Goal: Task Accomplishment & Management: Manage account settings

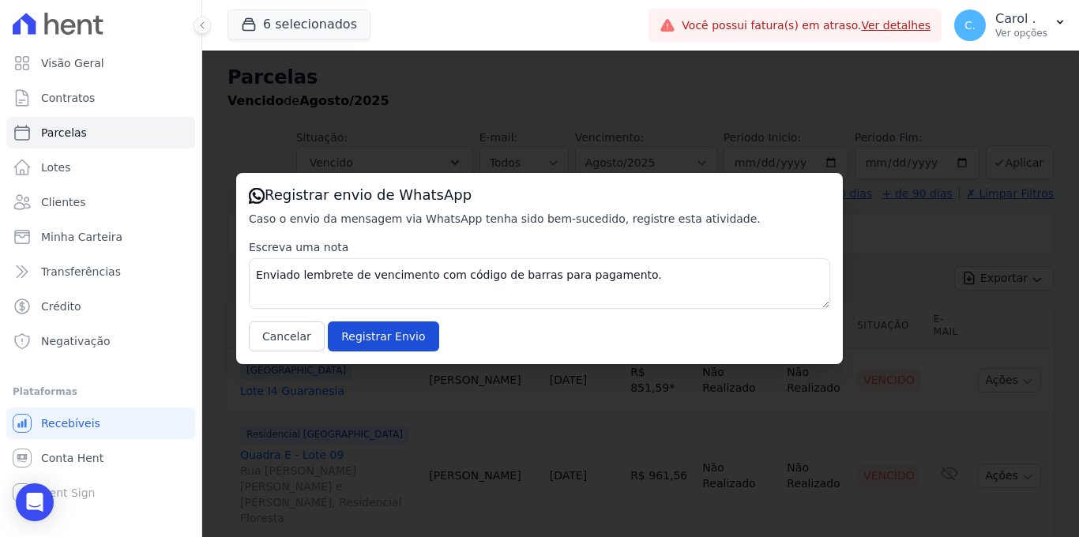
select select
click at [306, 335] on button "Cancelar" at bounding box center [287, 336] width 76 height 30
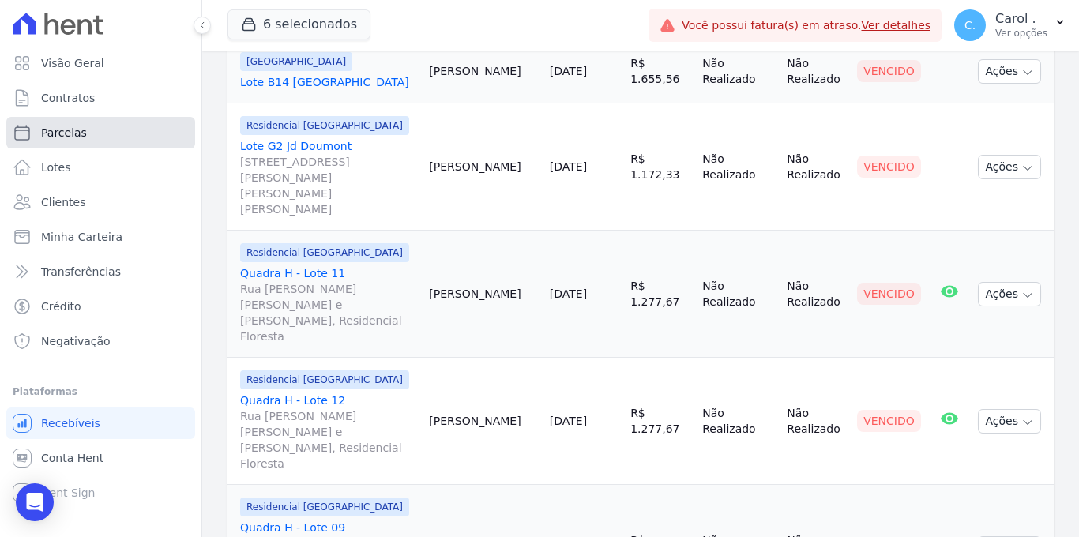
click at [99, 133] on link "Parcelas" at bounding box center [100, 133] width 189 height 32
select select
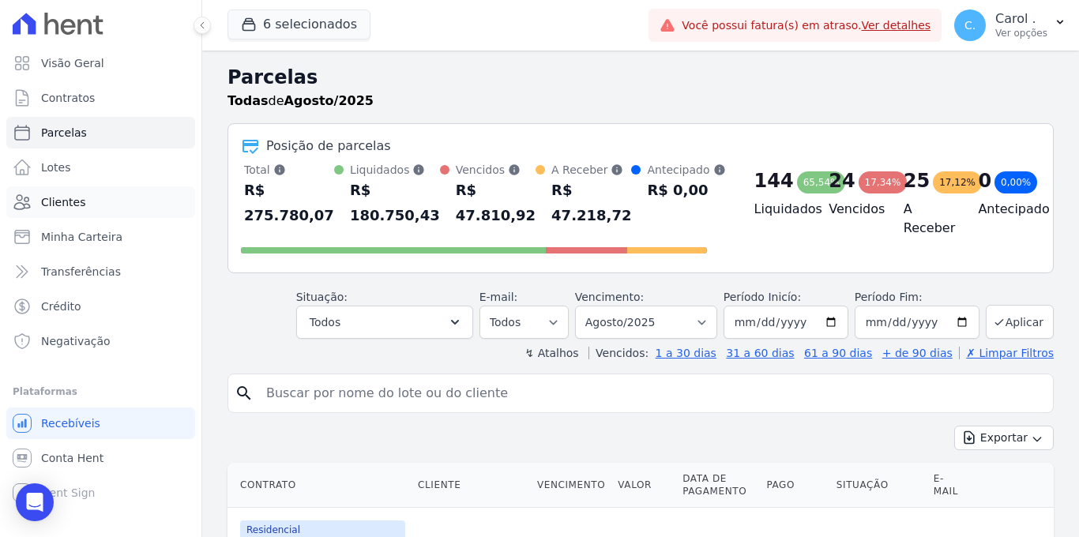
click at [67, 193] on link "Clientes" at bounding box center [100, 202] width 189 height 32
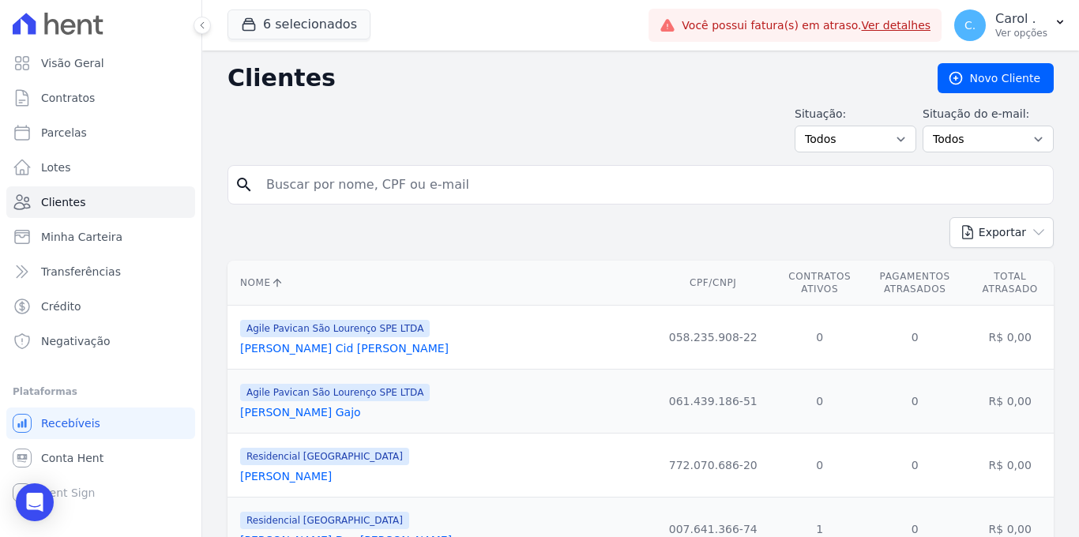
click at [392, 188] on input "search" at bounding box center [652, 185] width 790 height 32
type input "[PERSON_NAME]"
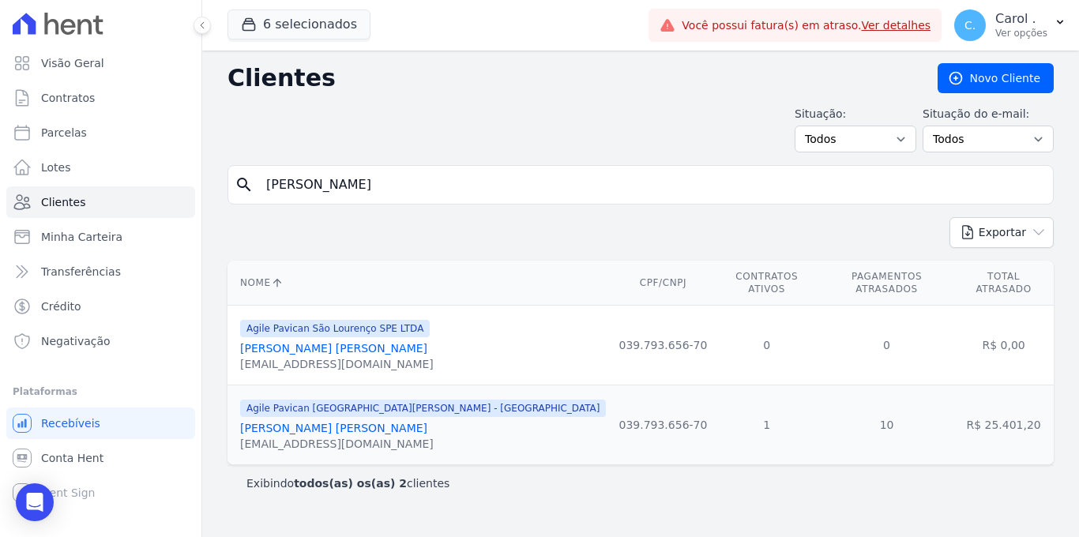
click at [340, 424] on div "[PERSON_NAME] [PERSON_NAME]" at bounding box center [423, 428] width 366 height 16
click at [342, 422] on link "[PERSON_NAME] [PERSON_NAME]" at bounding box center [333, 428] width 187 height 13
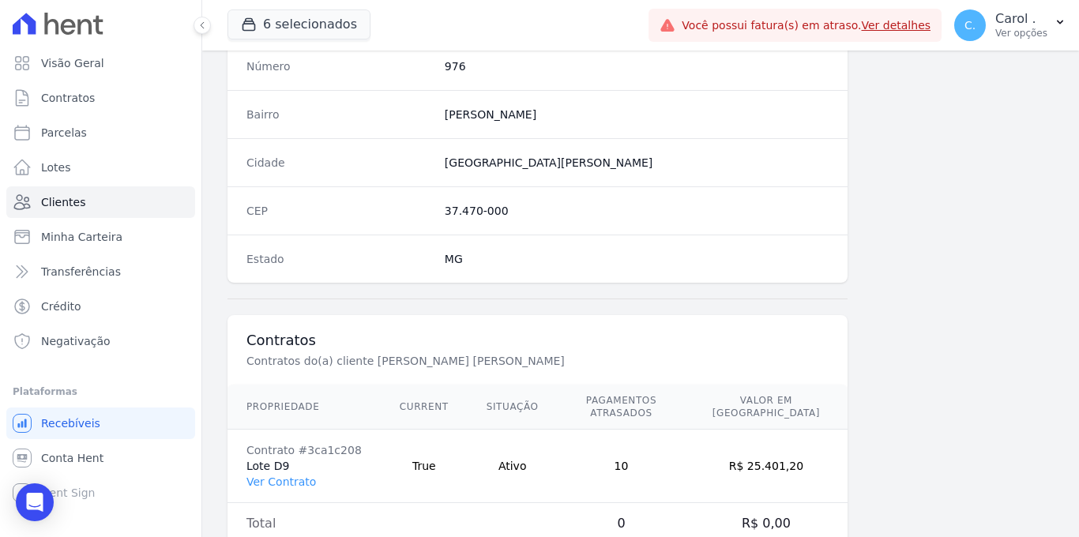
scroll to position [953, 0]
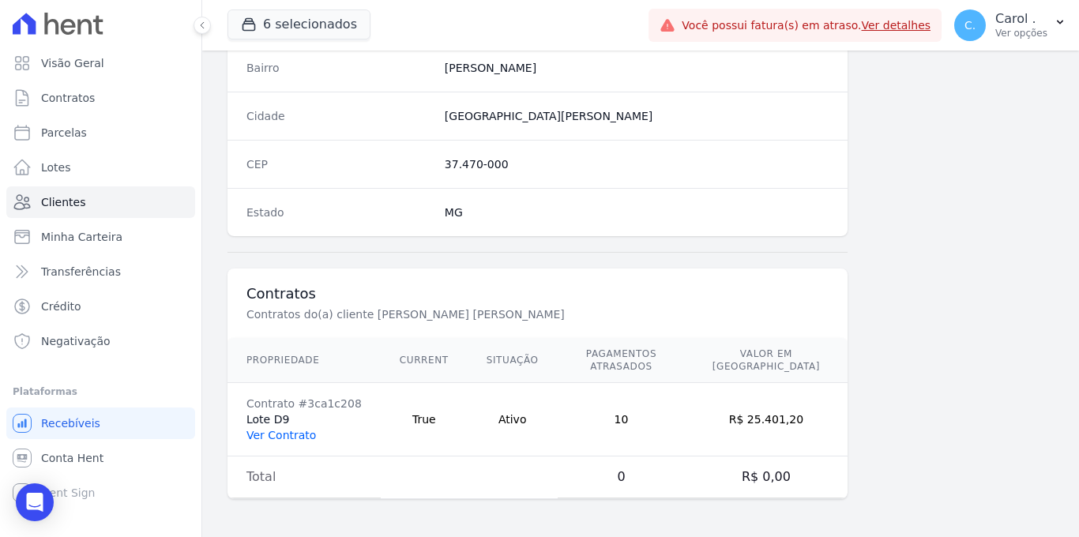
click at [287, 433] on link "Ver Contrato" at bounding box center [280, 435] width 69 height 13
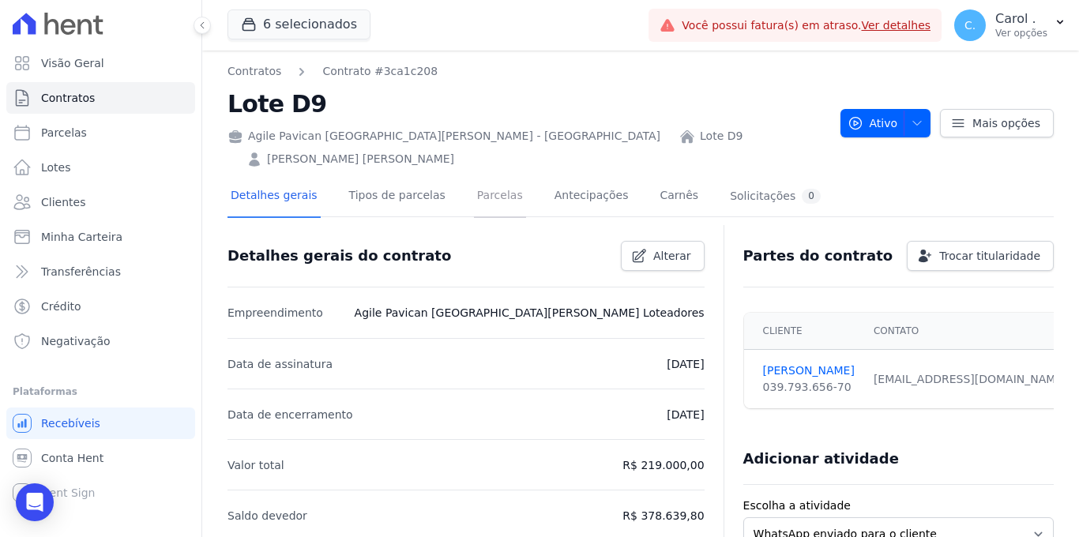
click at [480, 180] on link "Parcelas" at bounding box center [500, 197] width 52 height 42
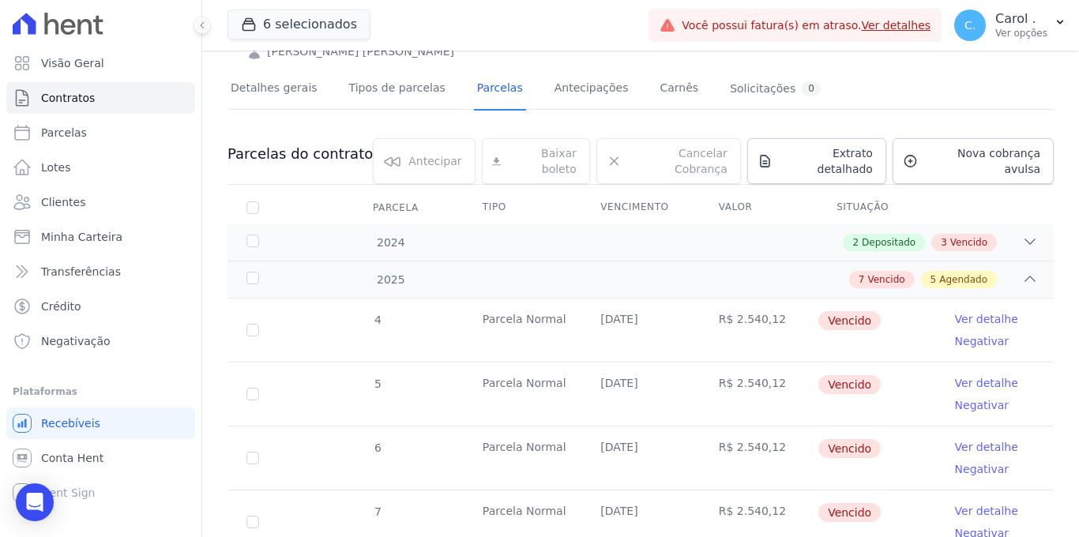
scroll to position [152, 0]
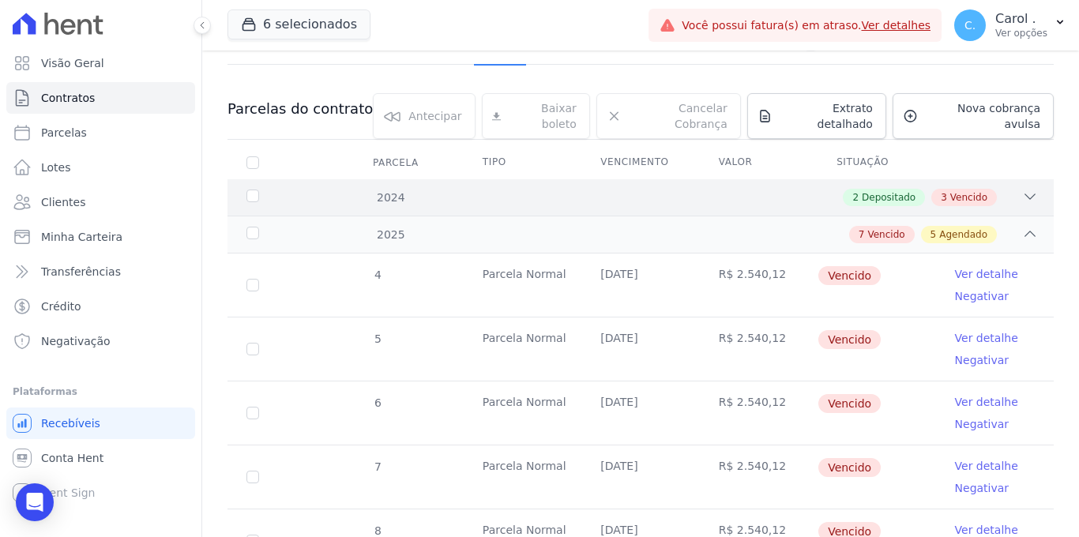
click at [1022, 189] on icon at bounding box center [1030, 197] width 16 height 16
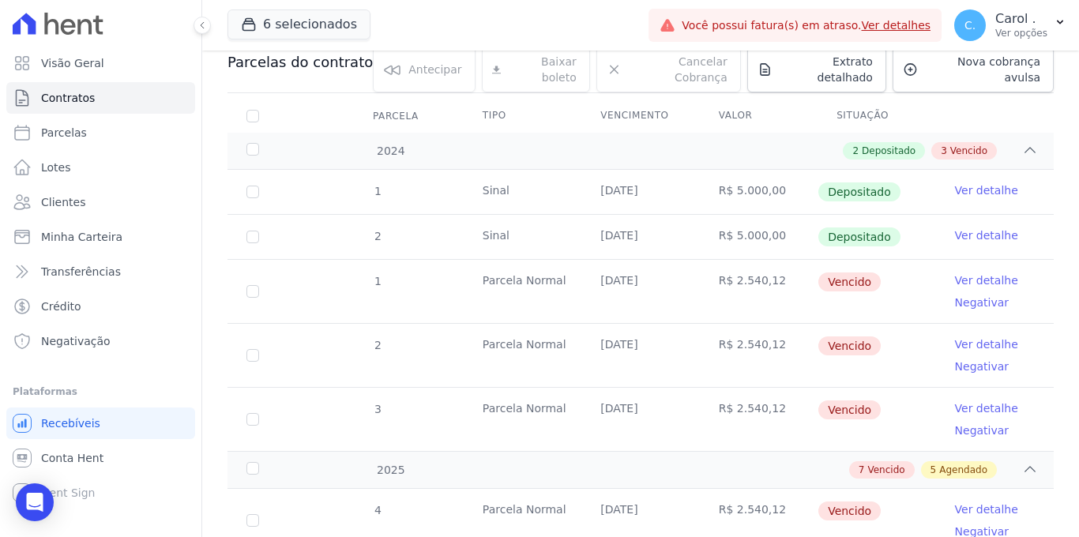
scroll to position [248, 0]
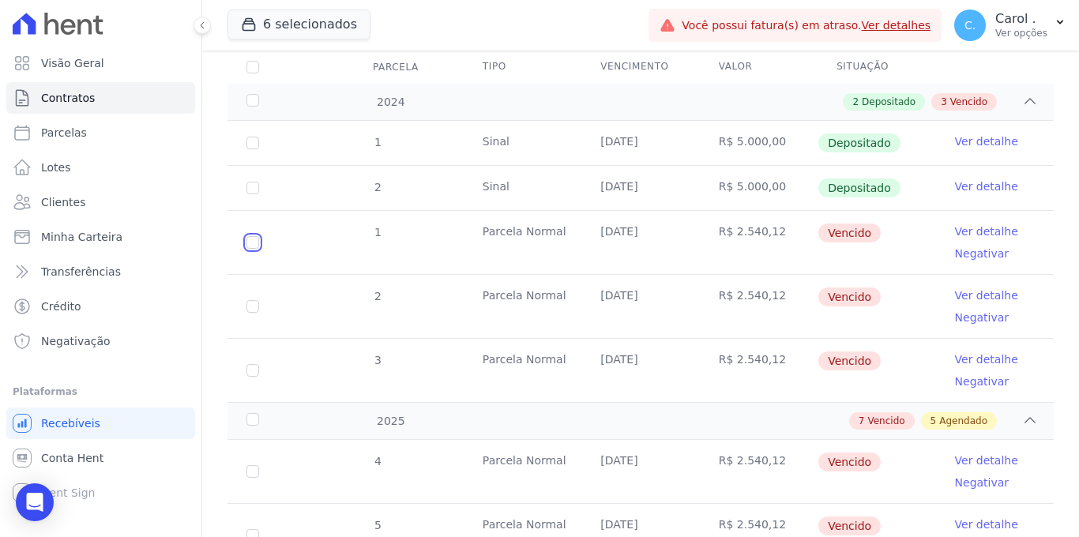
click at [254, 236] on input "checkbox" at bounding box center [252, 242] width 13 height 13
checkbox input "true"
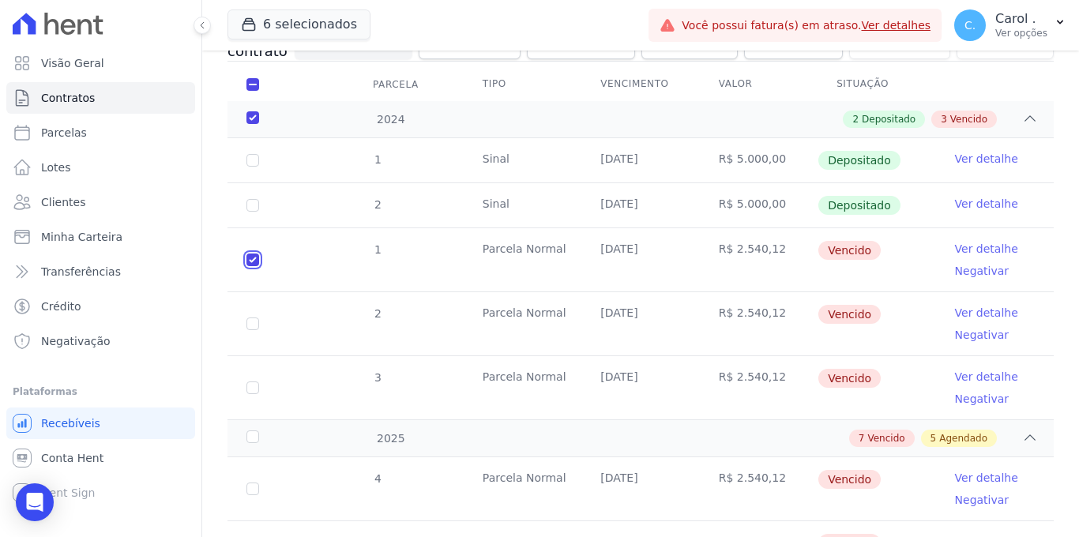
scroll to position [276, 0]
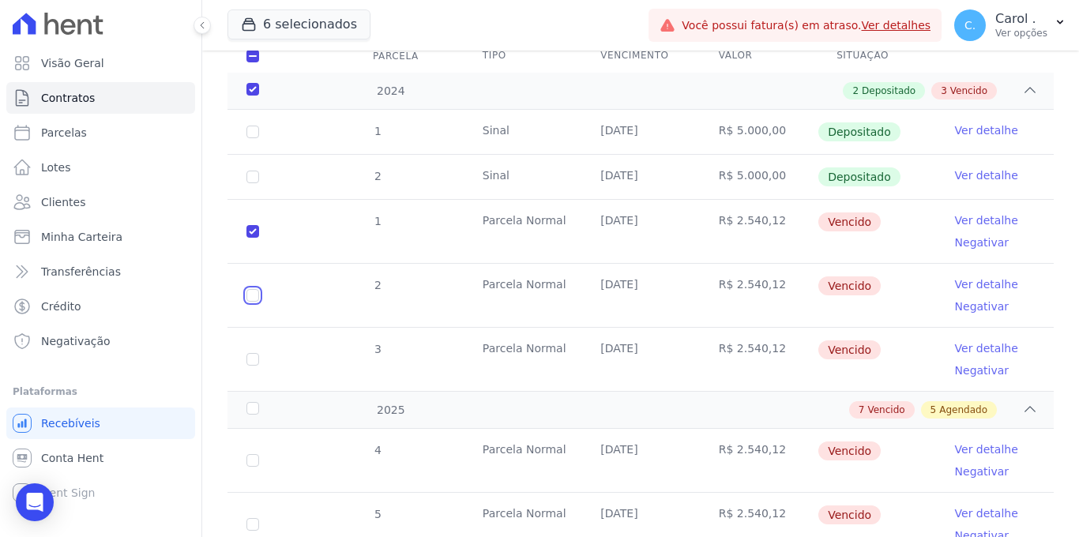
click at [250, 238] on input "checkbox" at bounding box center [252, 231] width 13 height 13
checkbox input "true"
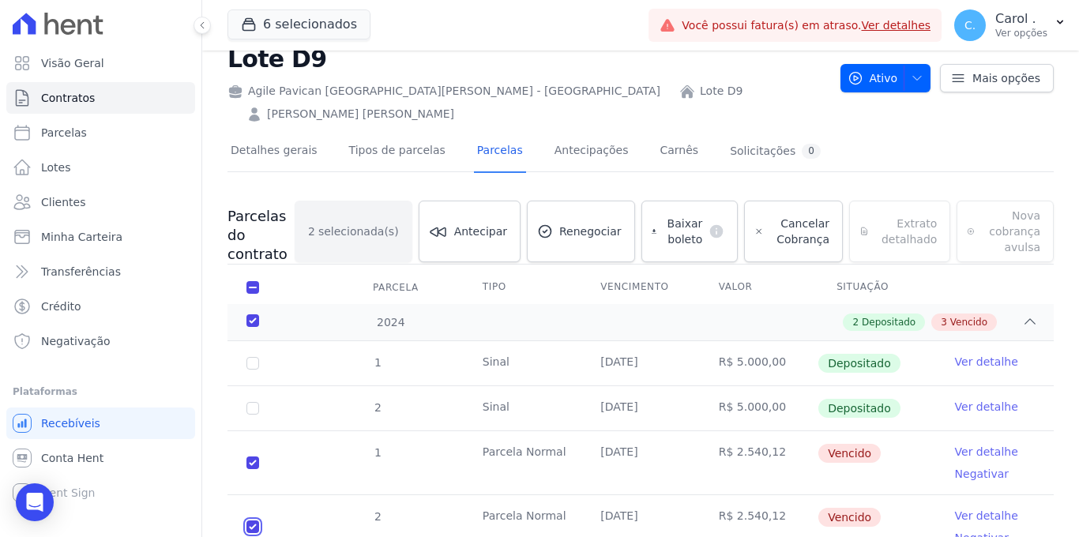
scroll to position [0, 0]
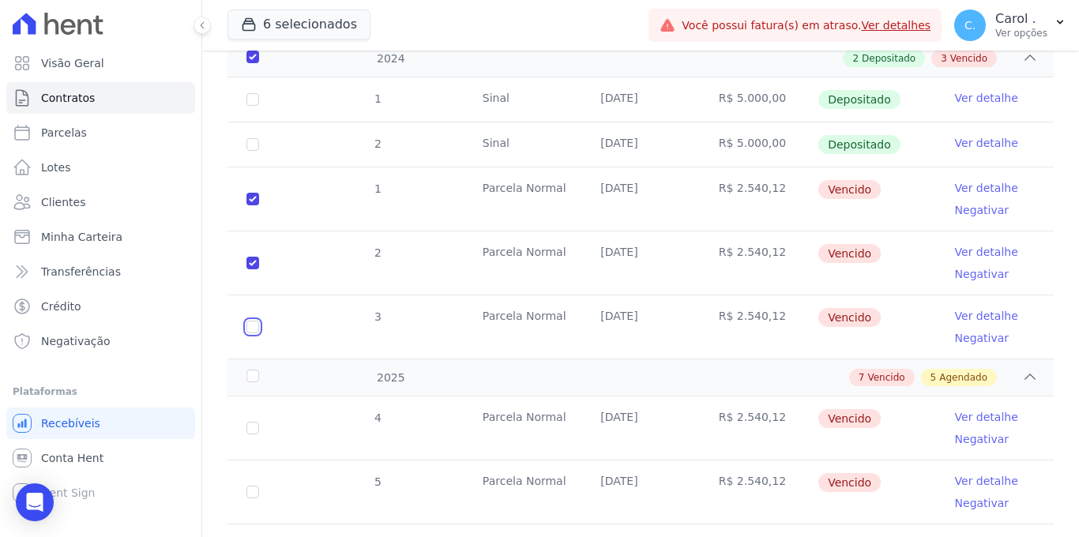
click at [254, 205] on input "checkbox" at bounding box center [252, 199] width 13 height 13
checkbox input "true"
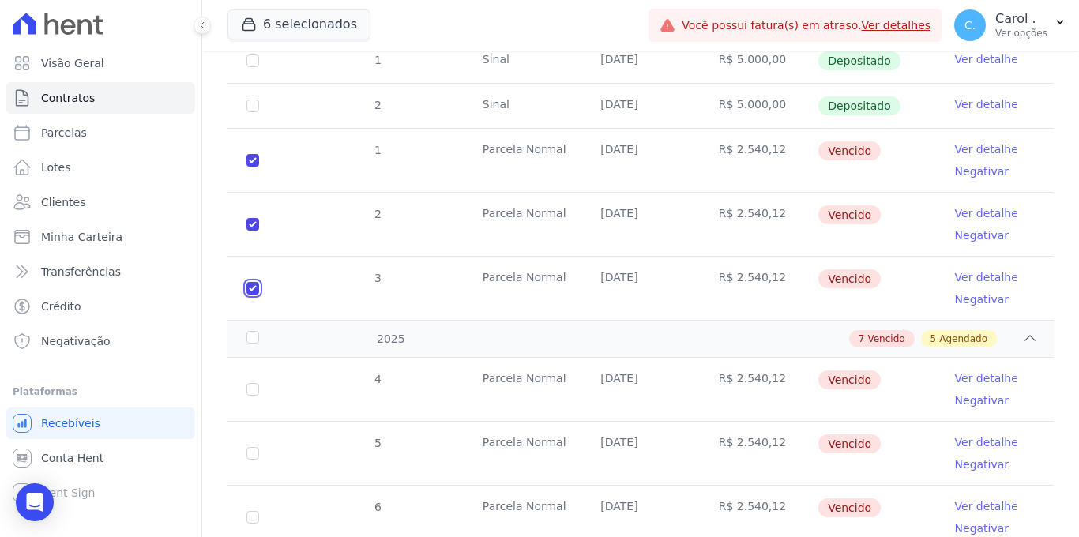
scroll to position [403, 0]
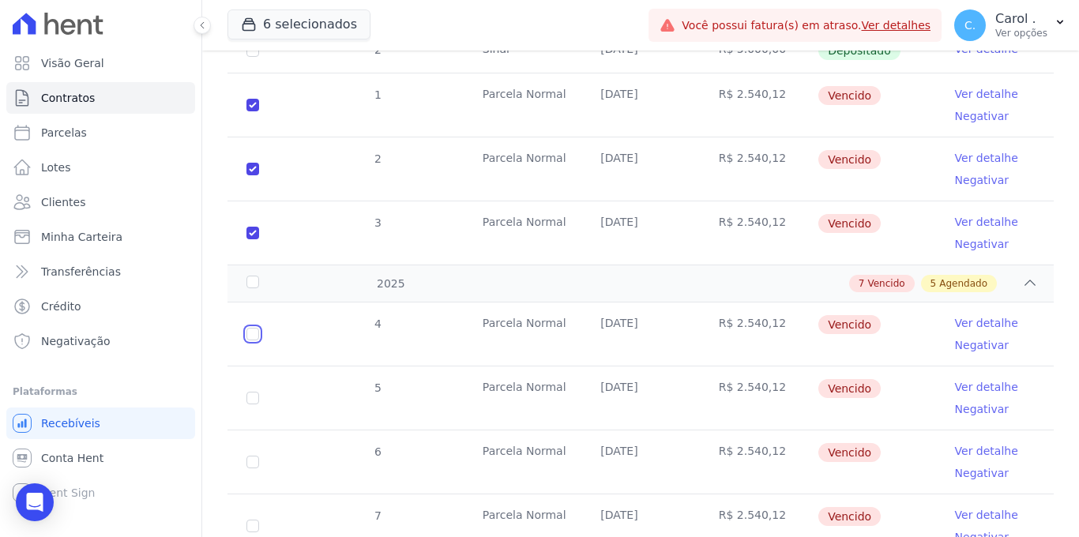
click at [250, 328] on input "checkbox" at bounding box center [252, 334] width 13 height 13
checkbox input "true"
drag, startPoint x: 250, startPoint y: 373, endPoint x: 245, endPoint y: 419, distance: 46.9
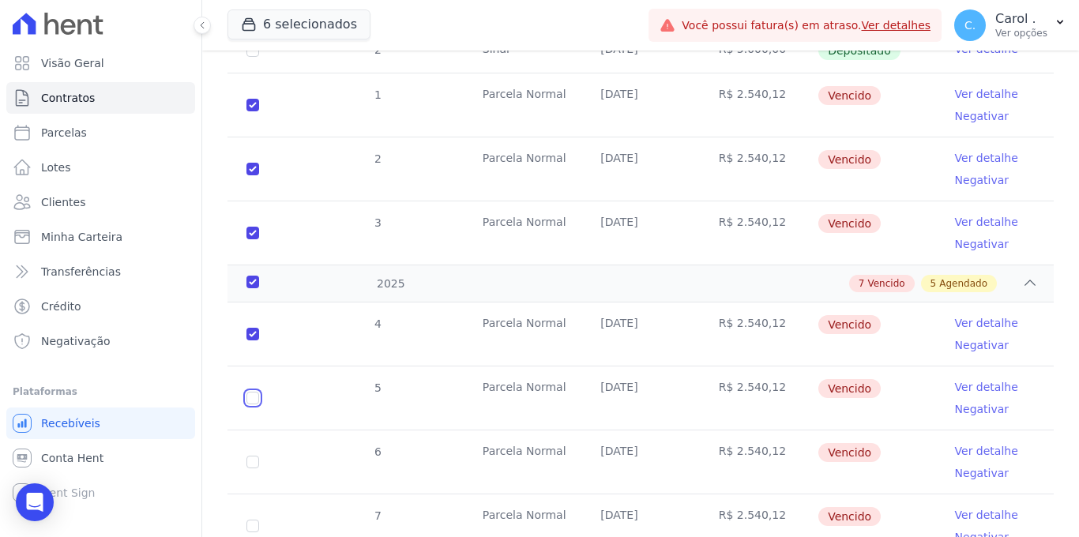
click at [250, 340] on input "checkbox" at bounding box center [252, 334] width 13 height 13
checkbox input "true"
click at [253, 340] on input "checkbox" at bounding box center [252, 334] width 13 height 13
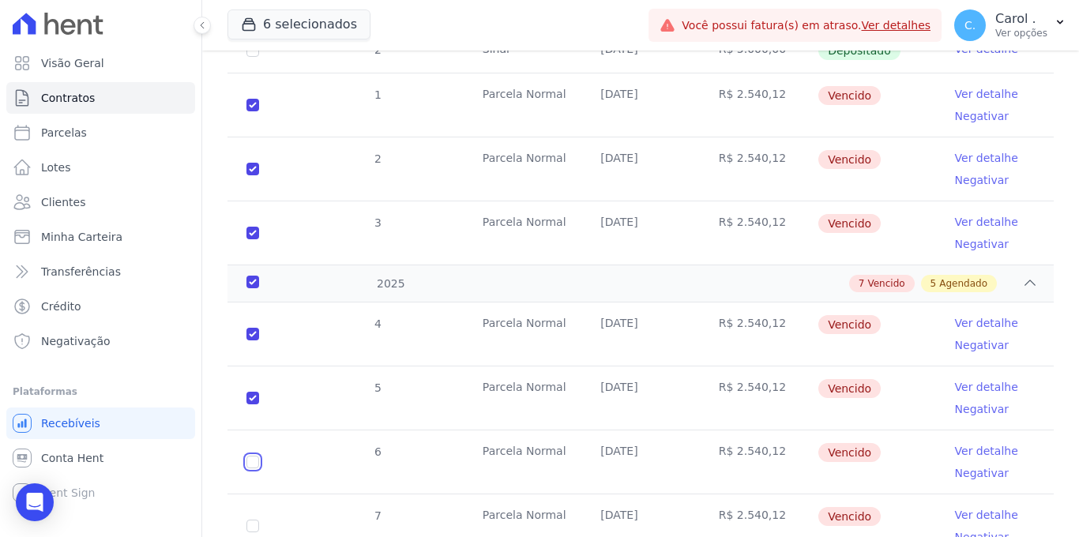
checkbox input "true"
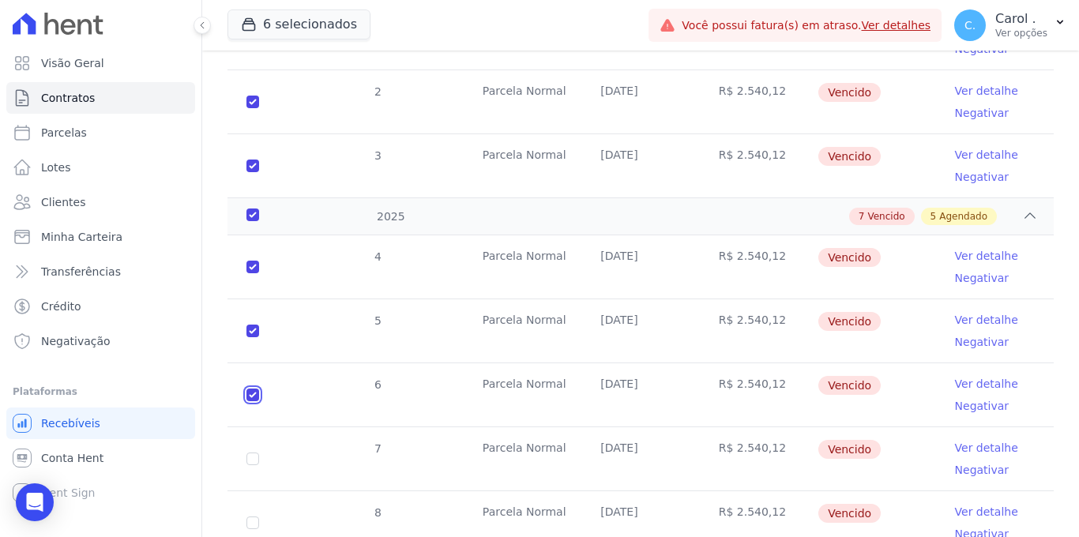
scroll to position [652, 0]
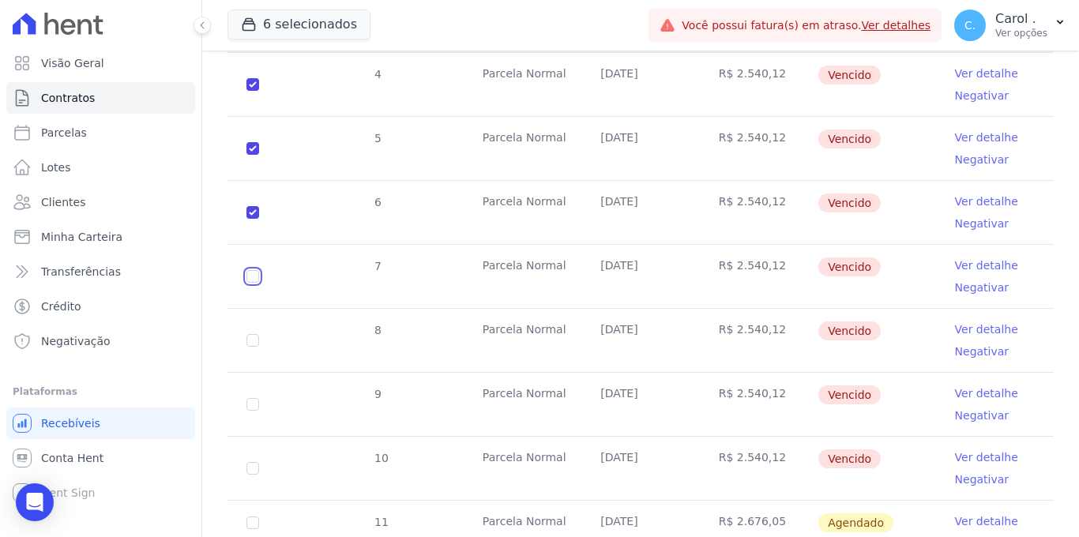
click at [255, 91] on input "checkbox" at bounding box center [252, 84] width 13 height 13
checkbox input "true"
click at [250, 309] on td "8" at bounding box center [252, 340] width 51 height 63
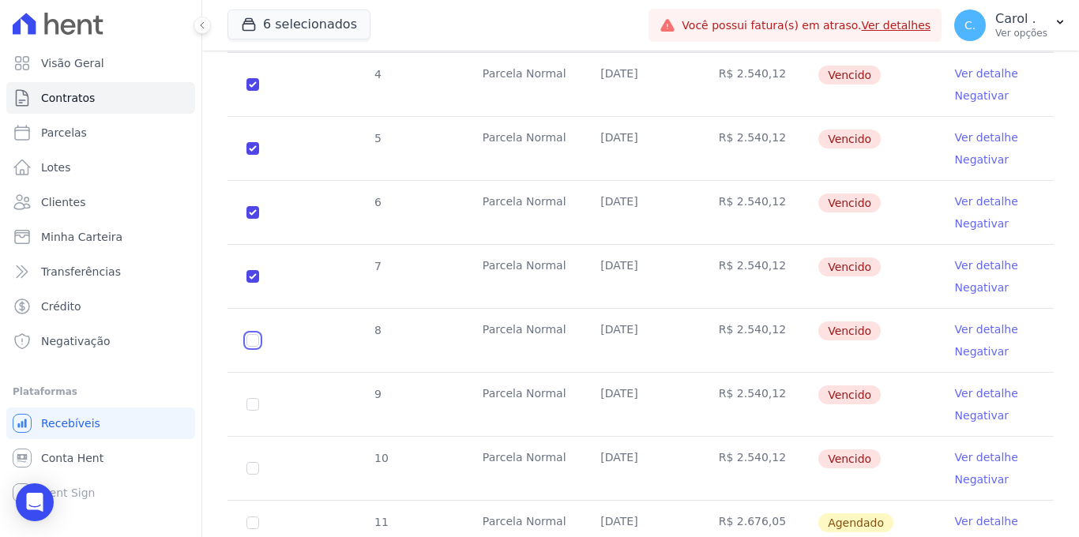
click at [249, 91] on input "checkbox" at bounding box center [252, 84] width 13 height 13
checkbox input "true"
click at [253, 91] on input "checkbox" at bounding box center [252, 84] width 13 height 13
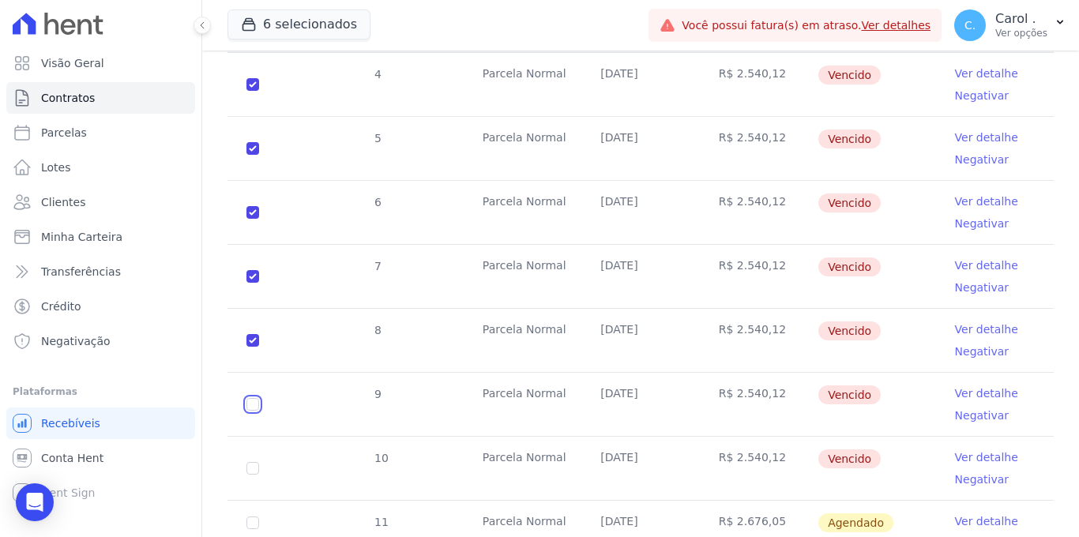
checkbox input "true"
click at [250, 437] on td "10" at bounding box center [252, 468] width 51 height 63
click at [251, 91] on input "checkbox" at bounding box center [252, 84] width 13 height 13
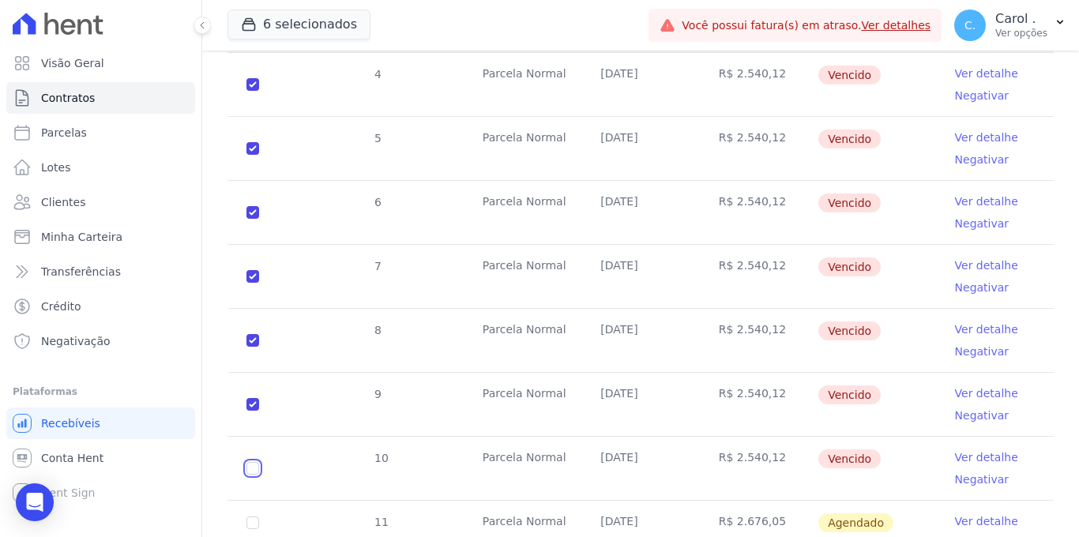
checkbox input "true"
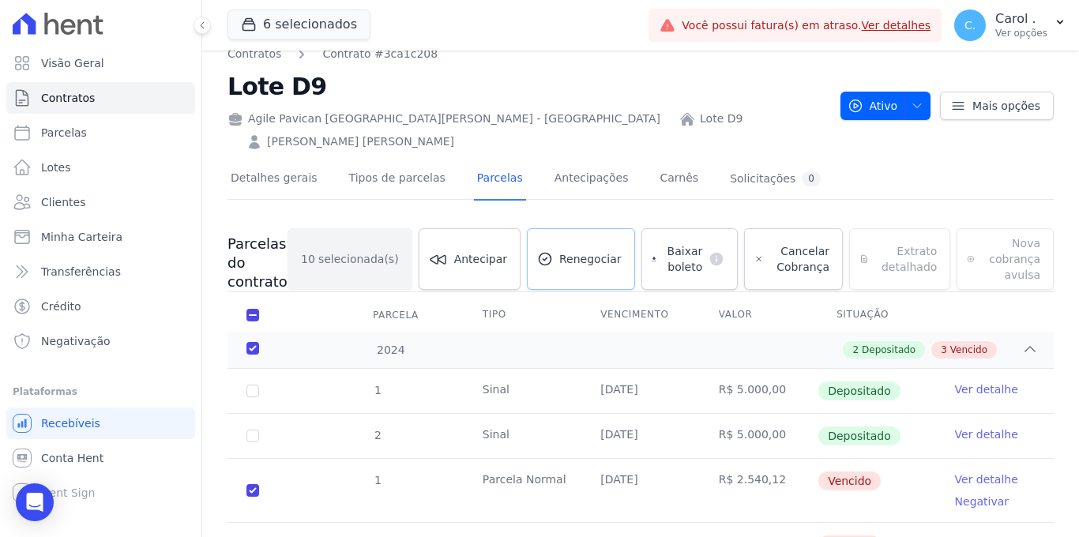
scroll to position [0, 0]
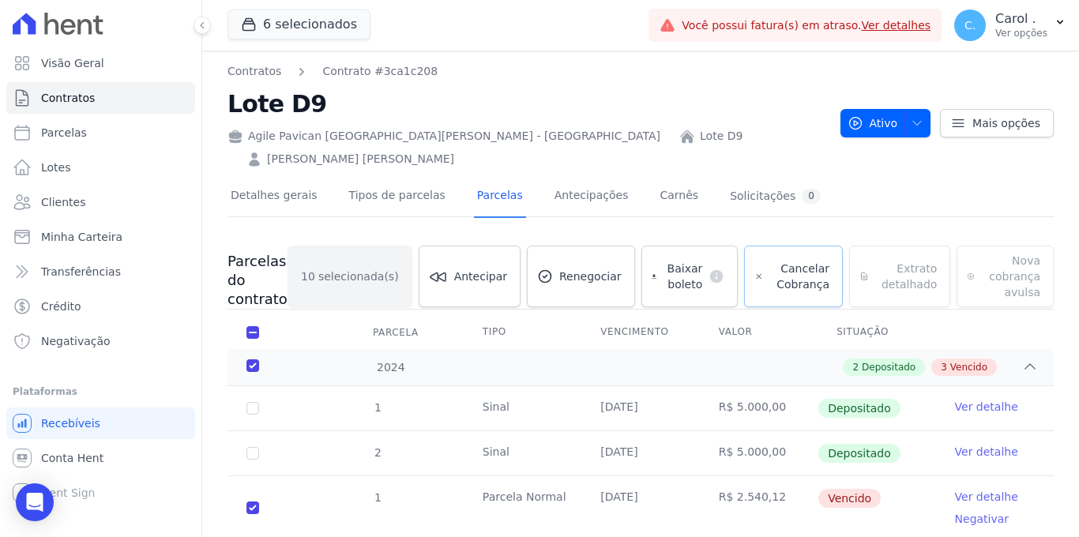
click at [763, 256] on link "Cancelar Cobrança" at bounding box center [793, 277] width 99 height 62
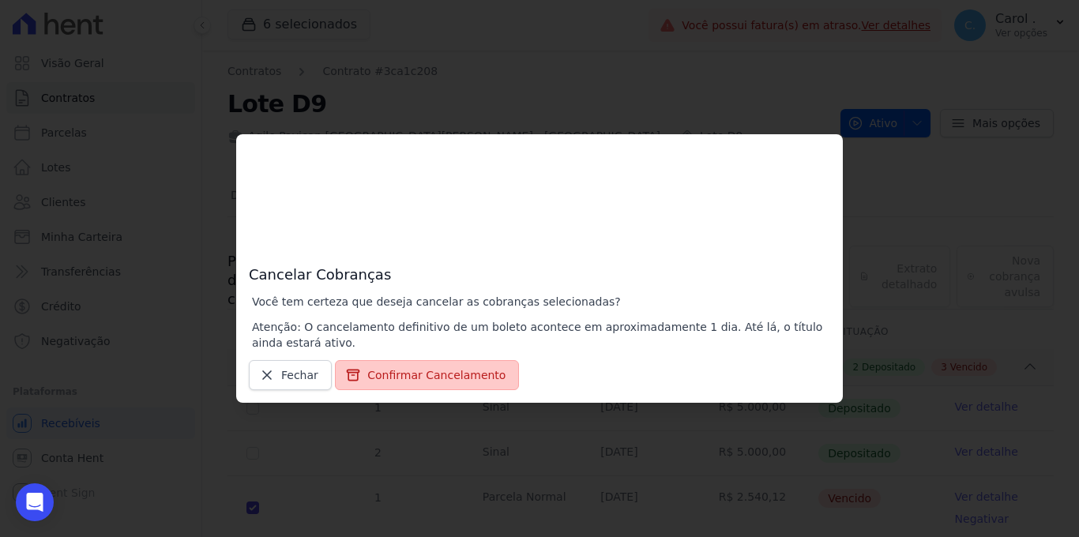
click at [480, 373] on button "Confirmar Cancelamento" at bounding box center [427, 375] width 184 height 30
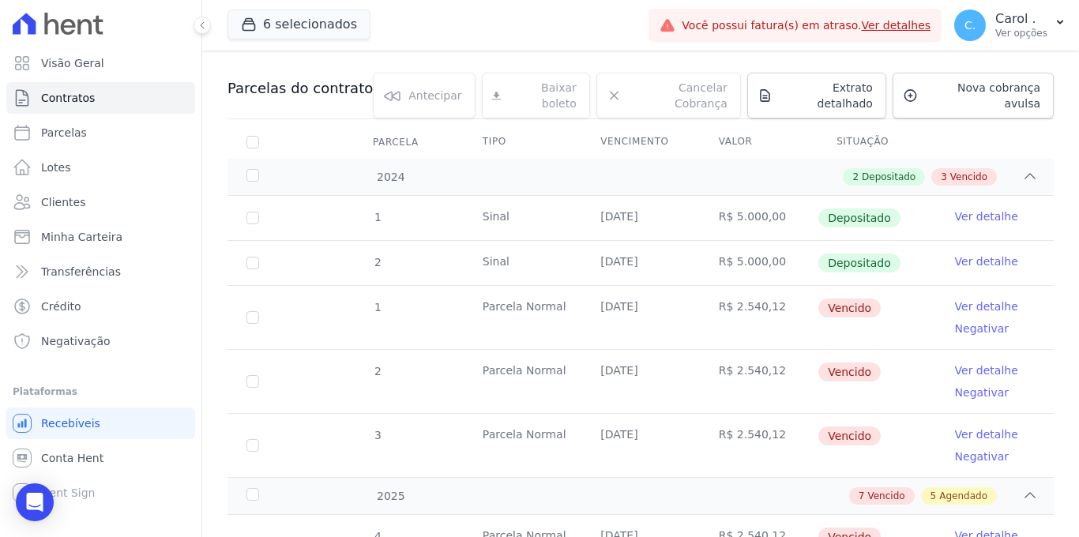
scroll to position [216, 0]
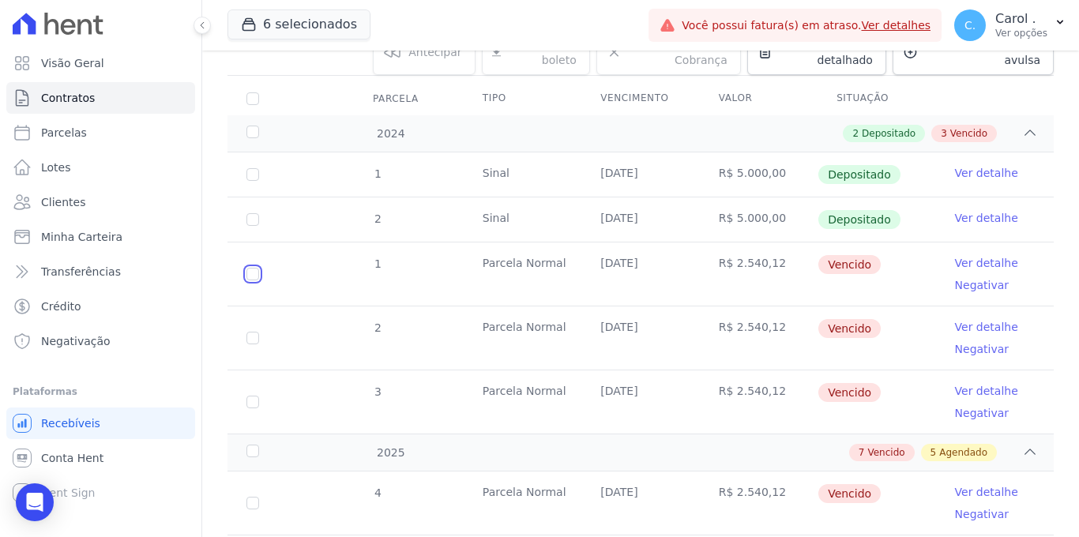
click at [249, 268] on input "checkbox" at bounding box center [252, 274] width 13 height 13
checkbox input "true"
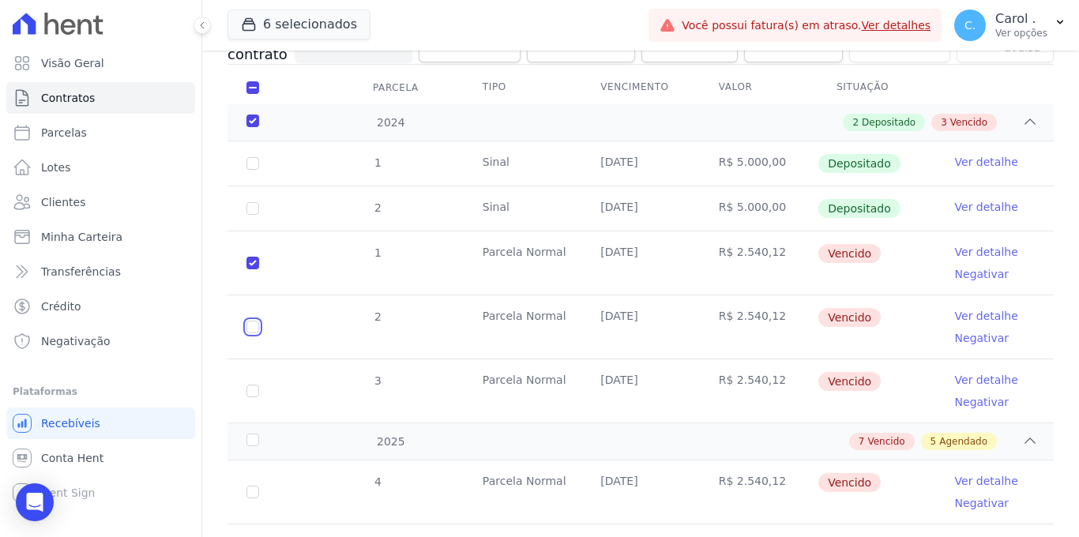
click at [254, 269] on input "checkbox" at bounding box center [252, 263] width 13 height 13
checkbox input "true"
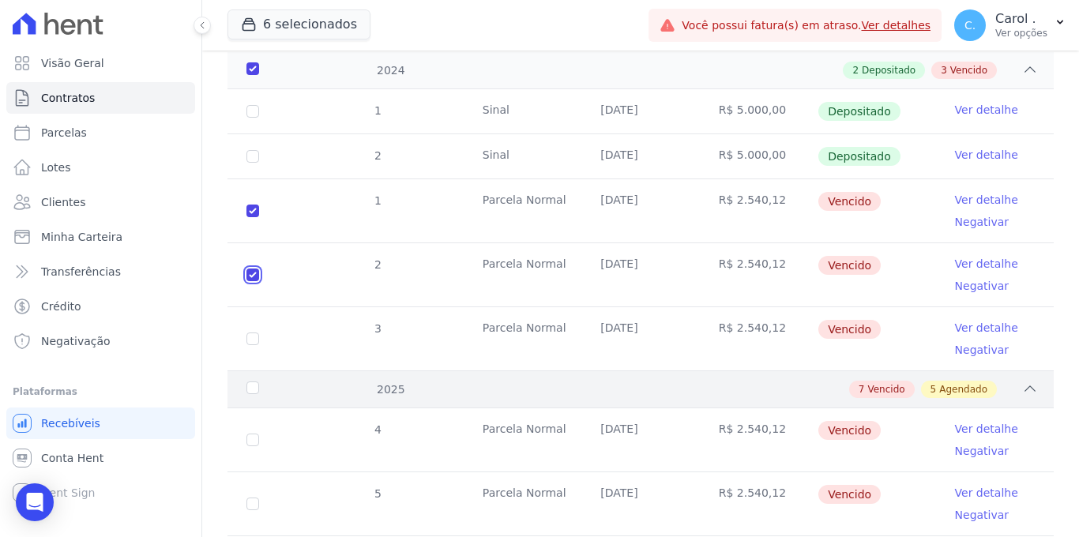
scroll to position [355, 0]
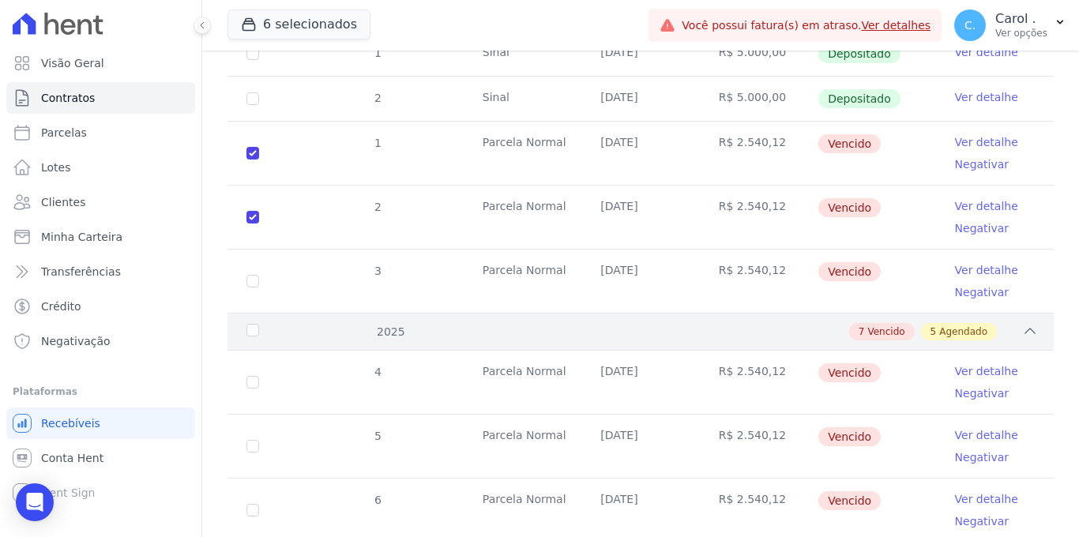
click at [247, 324] on div "2025" at bounding box center [278, 332] width 71 height 17
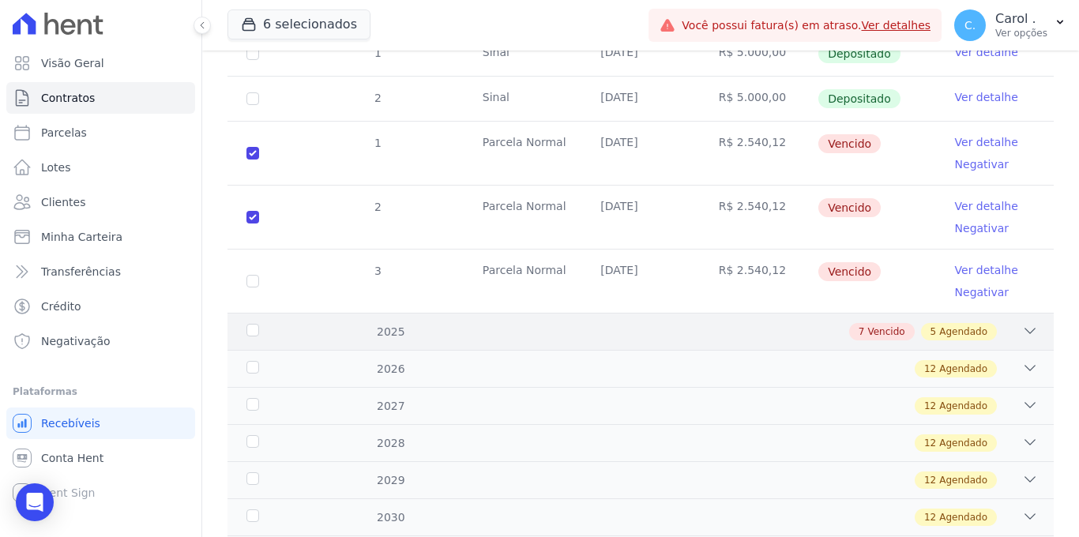
click at [248, 324] on div "2025" at bounding box center [278, 332] width 71 height 17
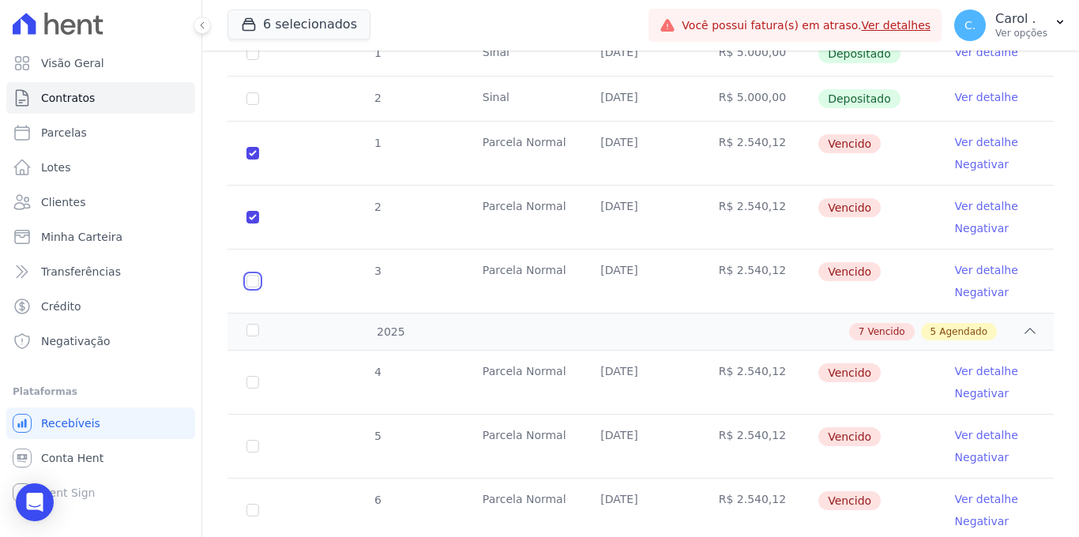
click at [246, 159] on input "checkbox" at bounding box center [252, 153] width 13 height 13
checkbox input "true"
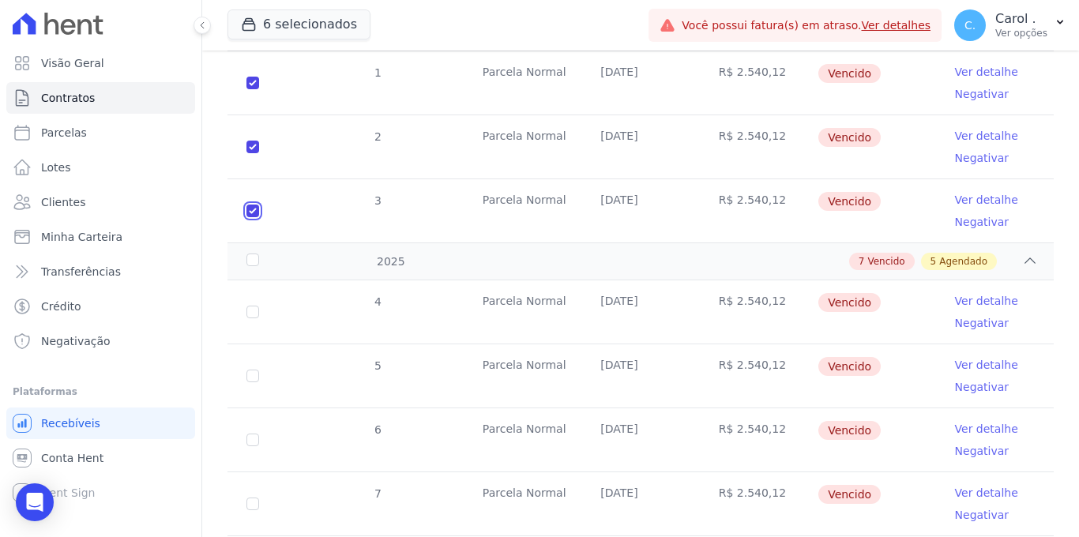
scroll to position [427, 0]
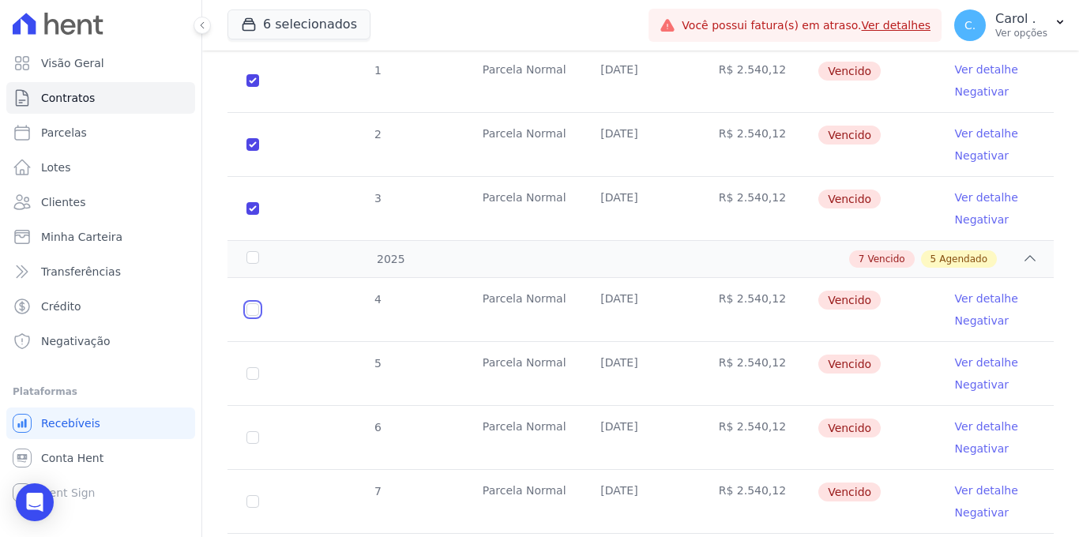
click at [253, 303] on input "checkbox" at bounding box center [252, 309] width 13 height 13
checkbox input "true"
click at [254, 316] on input "checkbox" at bounding box center [252, 309] width 13 height 13
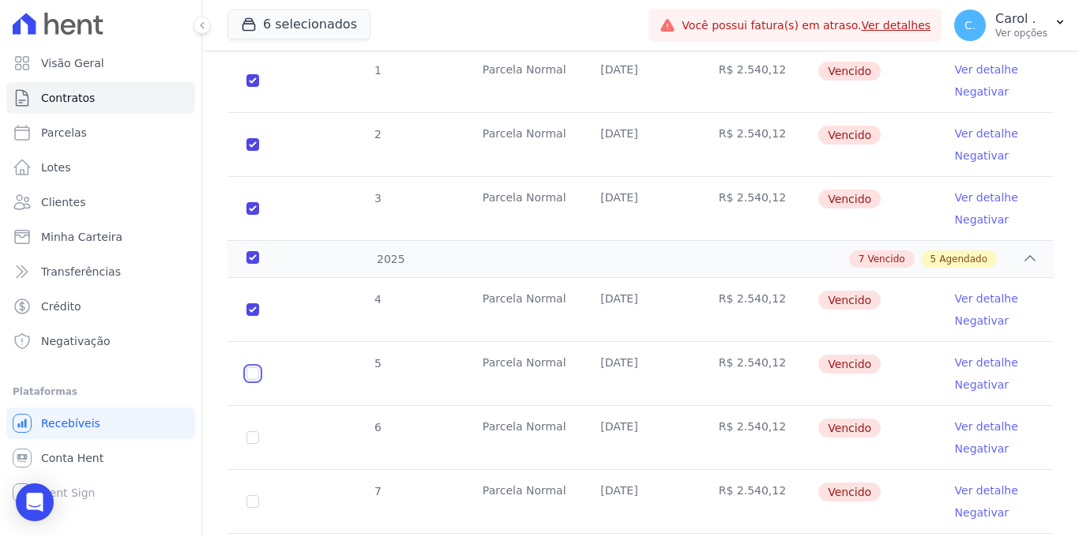
checkbox input "true"
click at [251, 316] on input "checkbox" at bounding box center [252, 309] width 13 height 13
checkbox input "true"
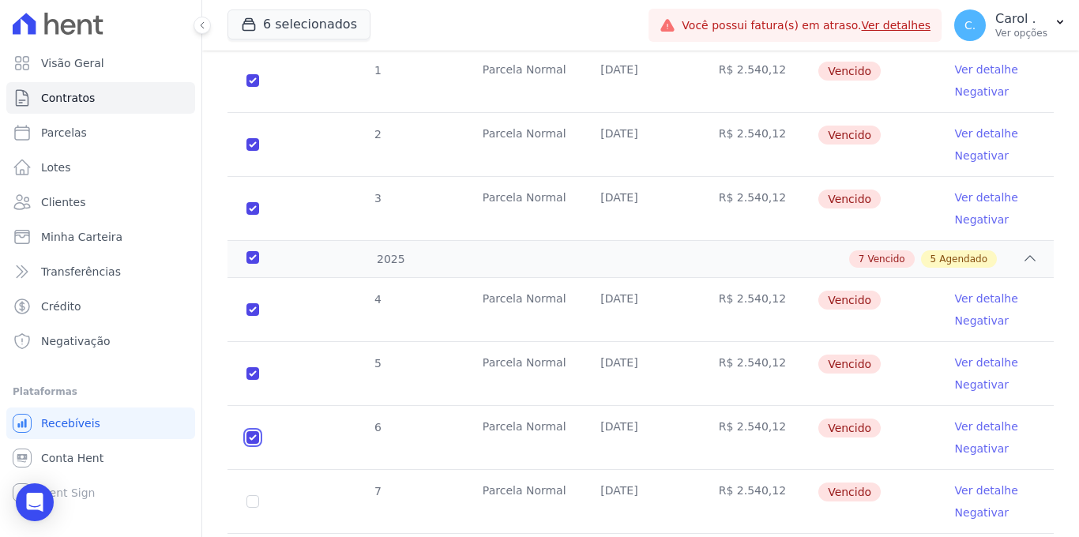
checkbox input "true"
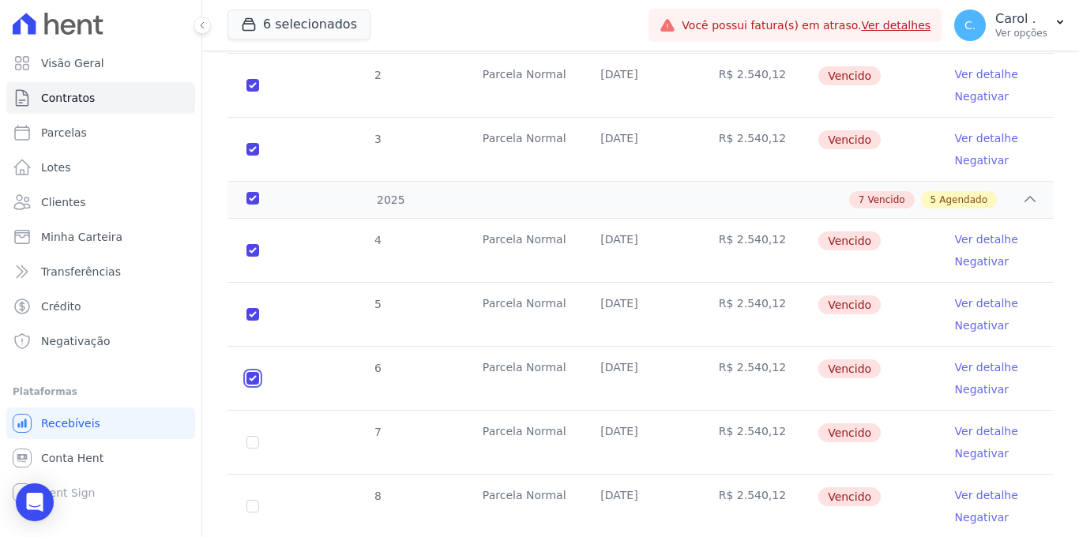
scroll to position [495, 0]
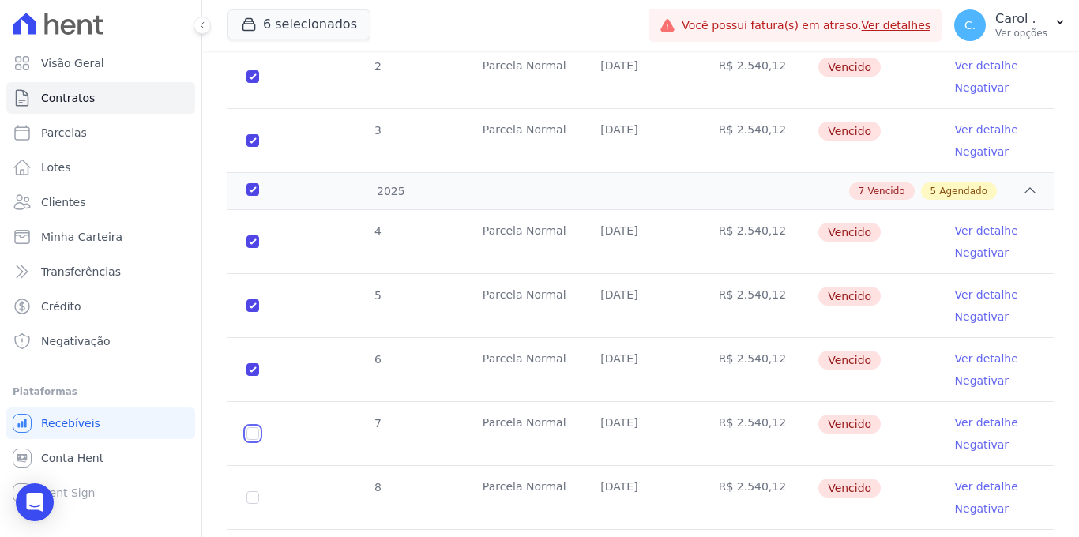
click at [252, 248] on input "checkbox" at bounding box center [252, 241] width 13 height 13
checkbox input "true"
click at [252, 248] on input "checkbox" at bounding box center [252, 241] width 13 height 13
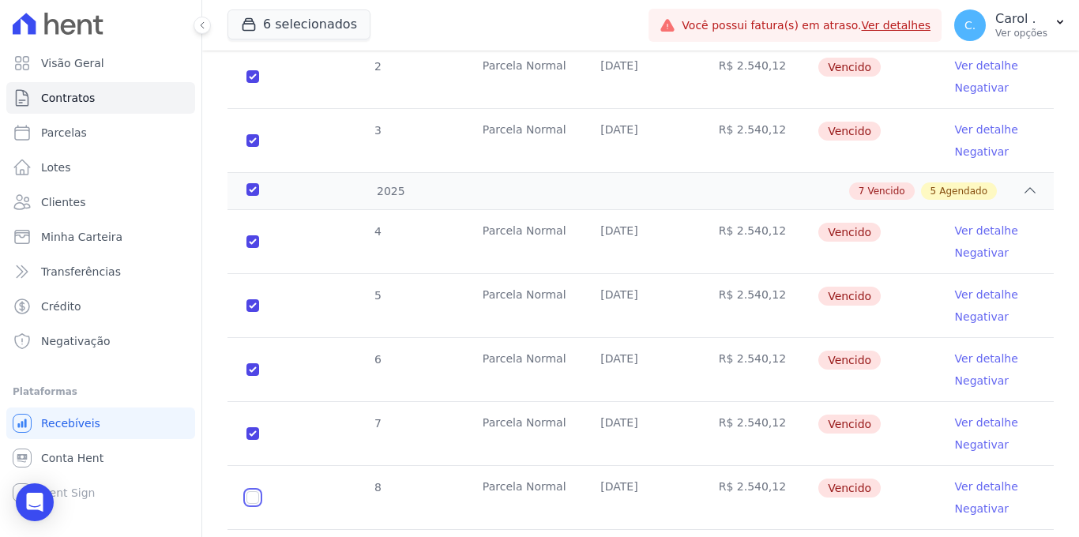
checkbox input "true"
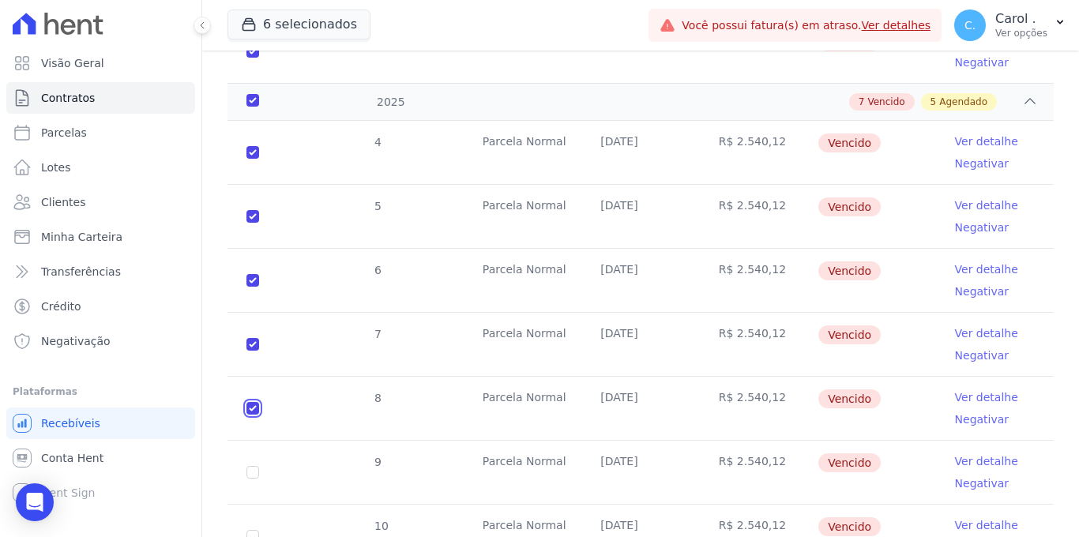
scroll to position [619, 0]
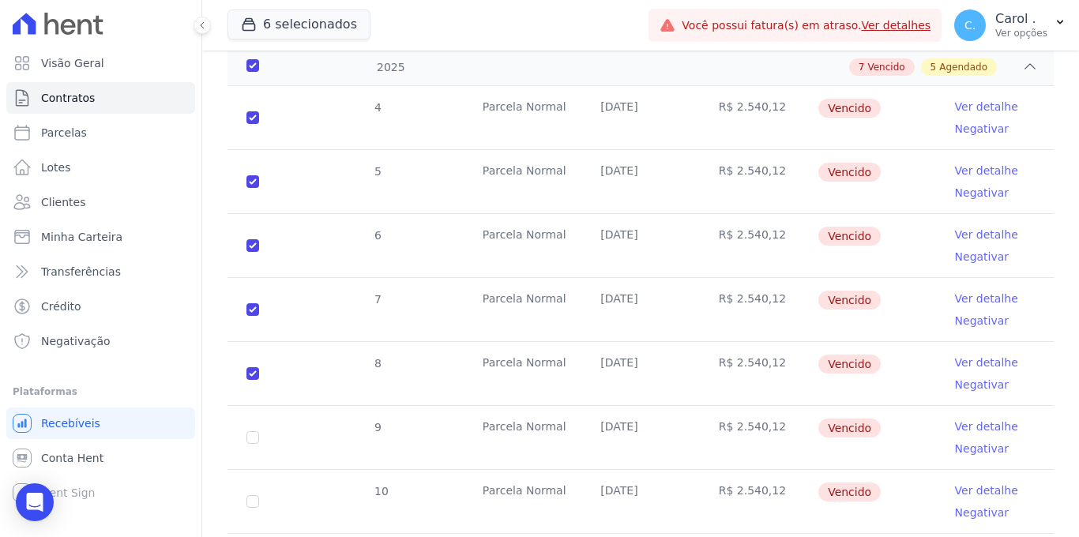
click at [239, 422] on td "9" at bounding box center [252, 437] width 51 height 63
click at [247, 124] on input "checkbox" at bounding box center [252, 117] width 13 height 13
checkbox input "true"
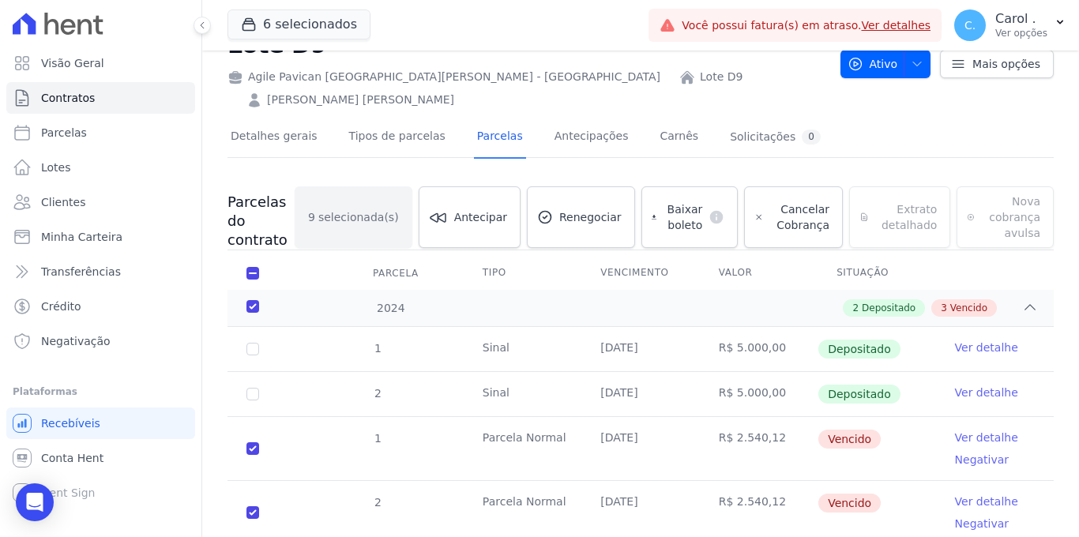
scroll to position [0, 0]
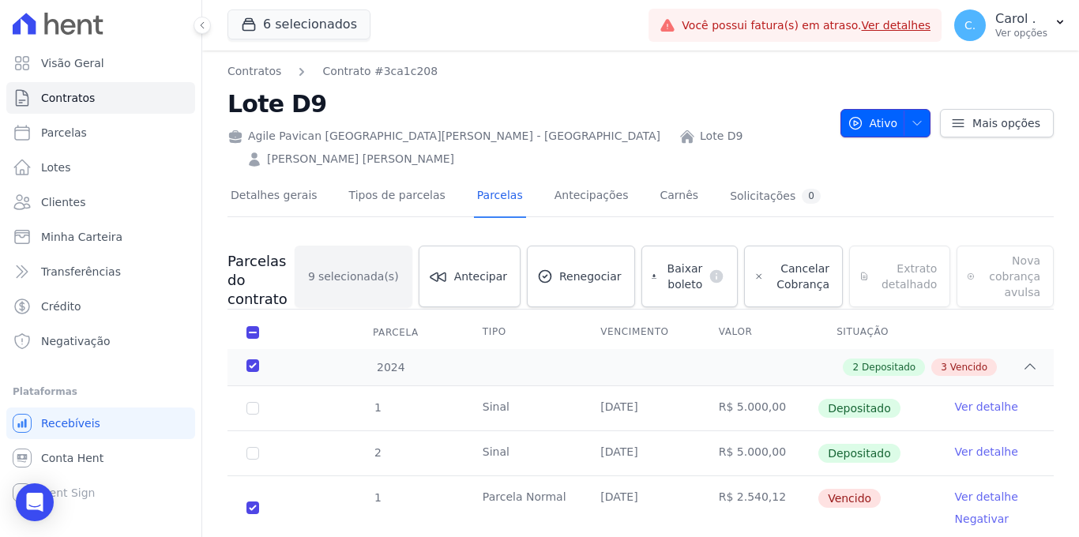
click at [917, 109] on button "Ativo" at bounding box center [885, 123] width 91 height 28
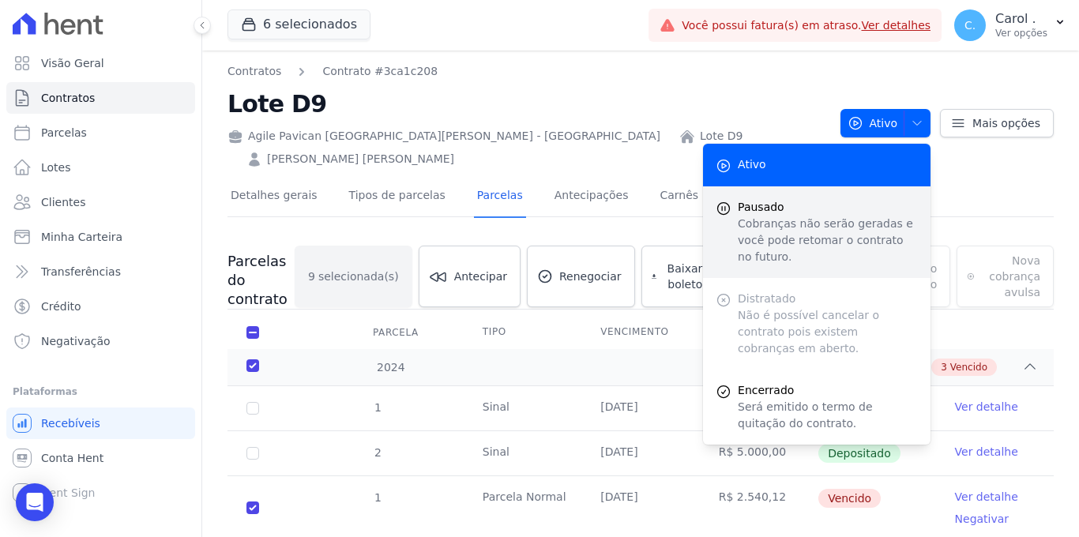
click at [834, 237] on p "Cobranças não serão geradas e você pode retomar o contrato no futuro." at bounding box center [827, 241] width 180 height 50
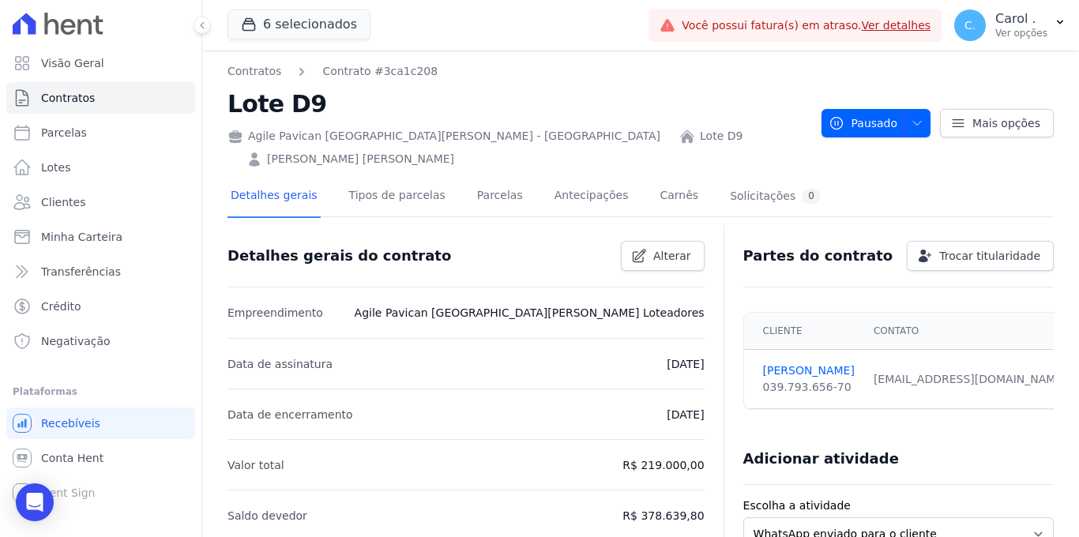
click at [454, 151] on link "[PERSON_NAME] [PERSON_NAME]" at bounding box center [360, 159] width 187 height 17
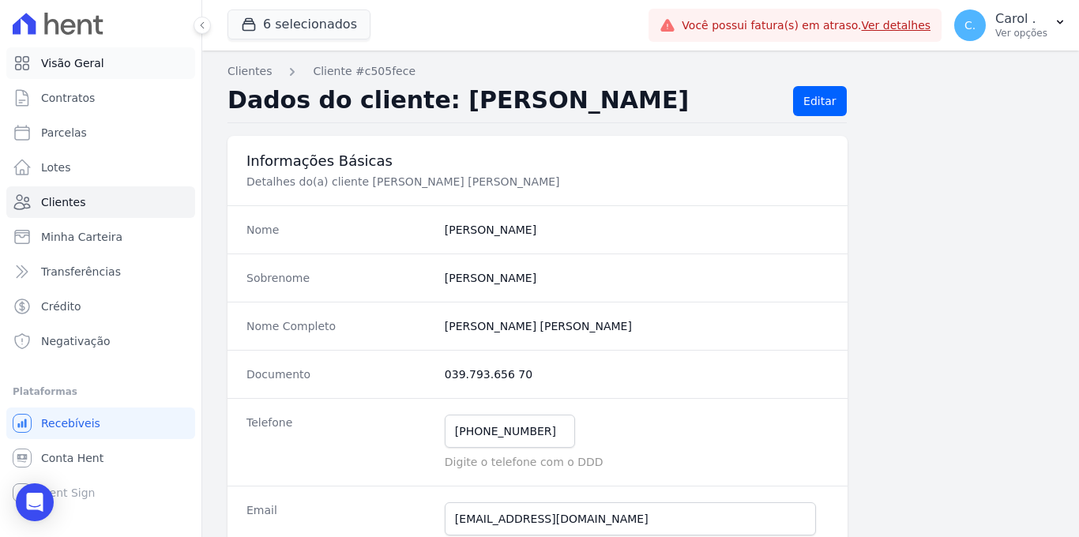
click at [75, 55] on span "Visão Geral" at bounding box center [72, 63] width 63 height 16
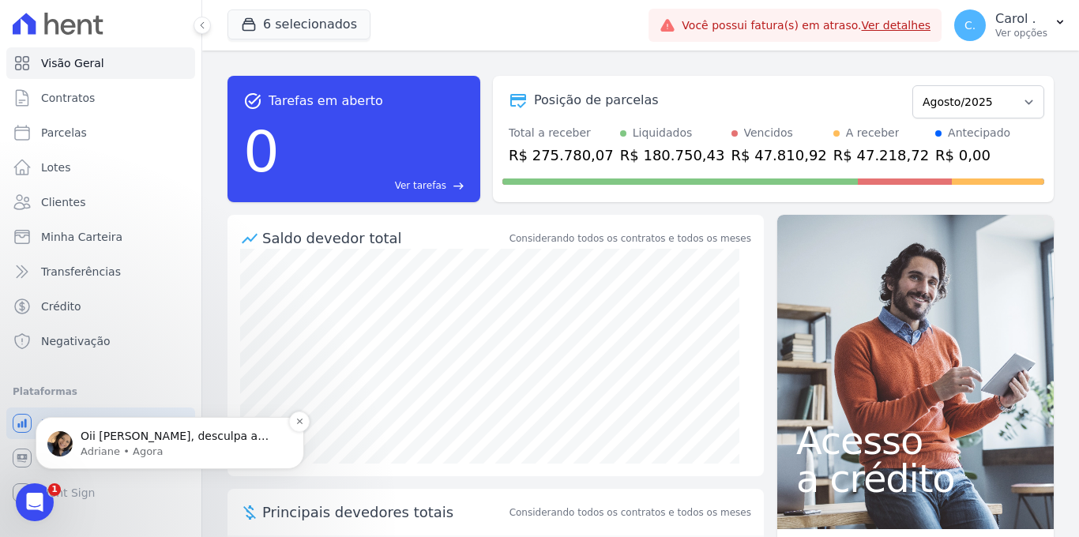
click at [164, 442] on p "Oii [PERSON_NAME], desculpa a demora no retorno. Estou em reunião. [PERSON_NAME…" at bounding box center [183, 437] width 204 height 16
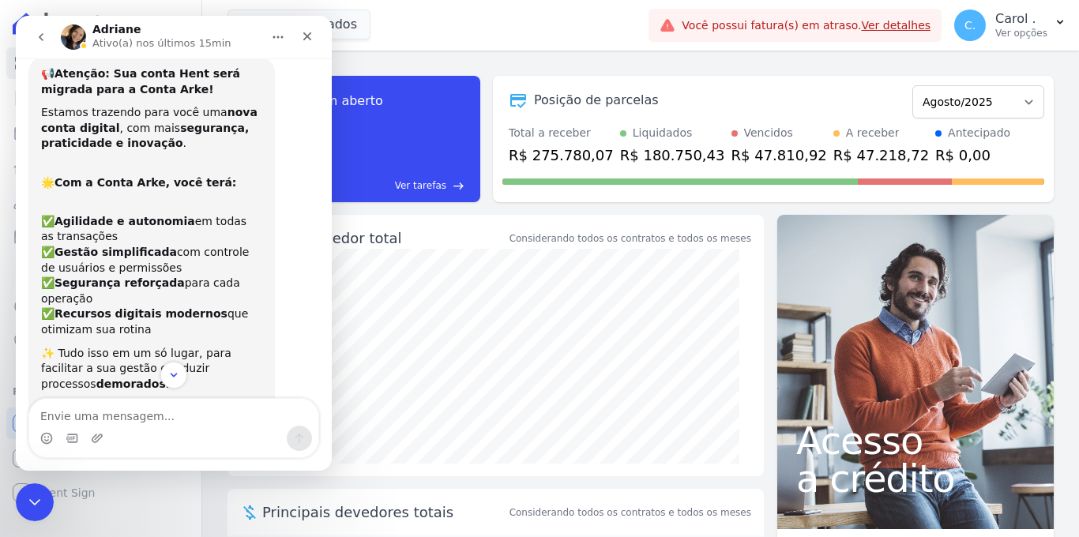
scroll to position [2408, 0]
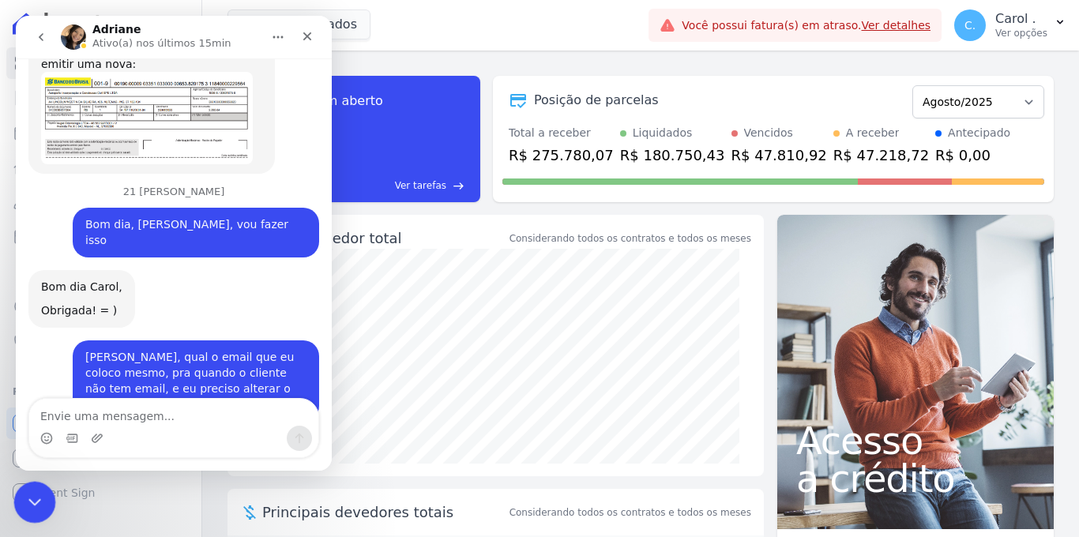
click at [30, 515] on div "Encerramento do Messenger da Intercom" at bounding box center [32, 500] width 38 height 38
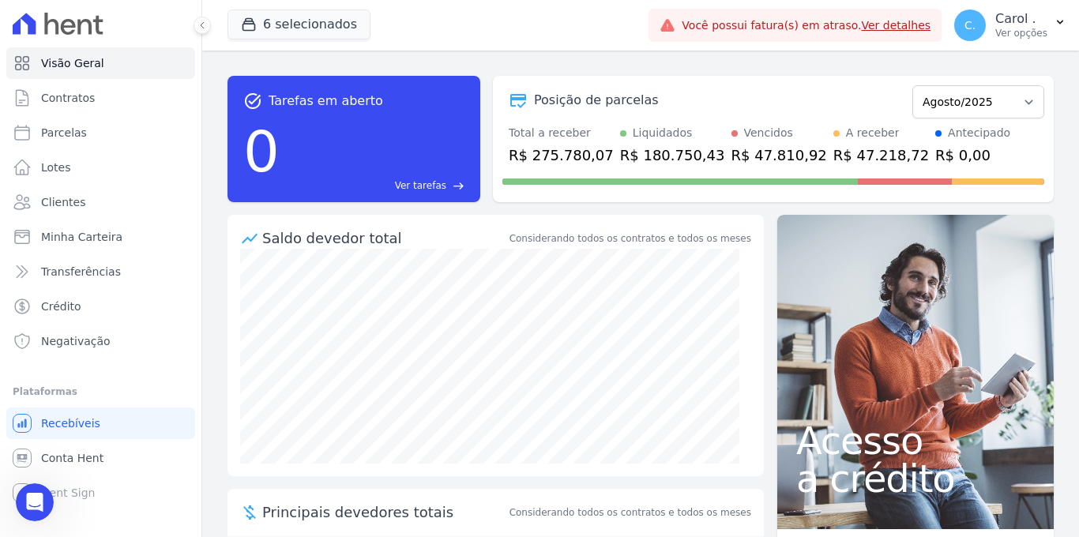
scroll to position [2423, 0]
